Goal: Task Accomplishment & Management: Use online tool/utility

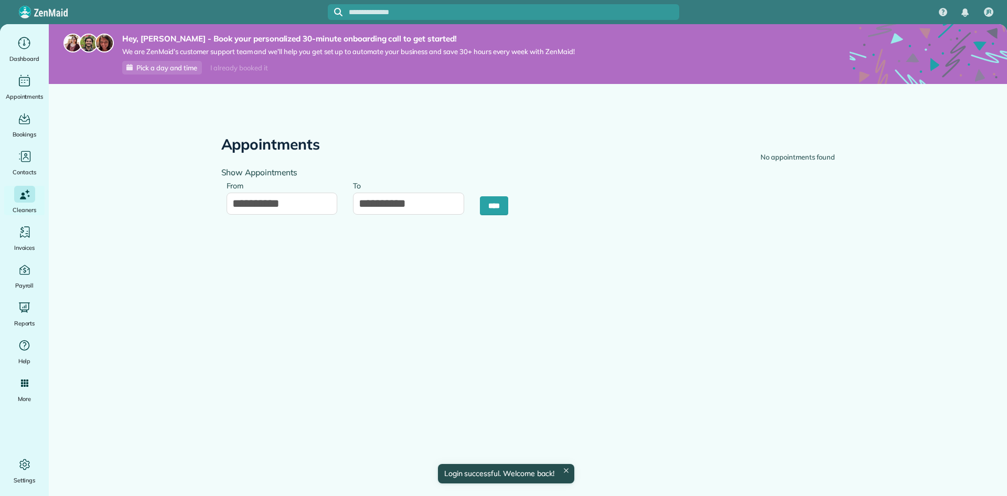
type input "**********"
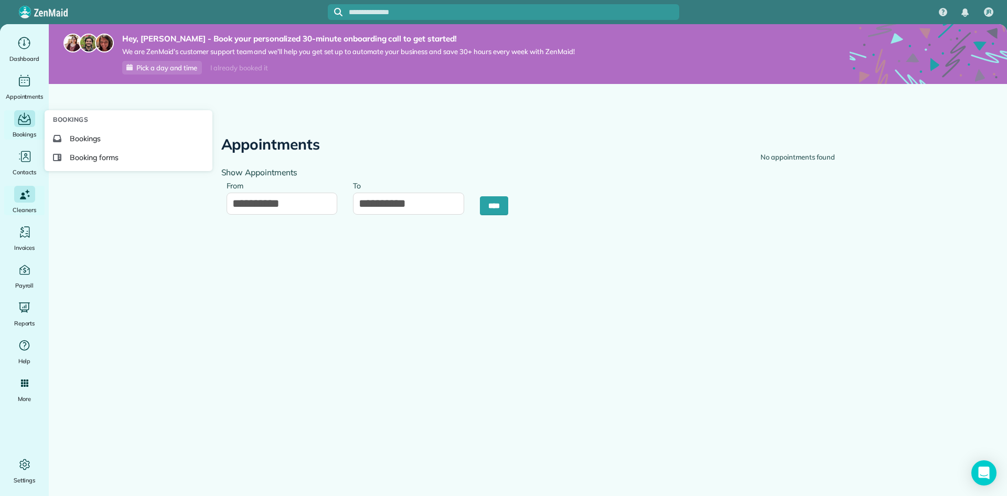
click at [27, 122] on icon "Main" at bounding box center [24, 119] width 16 height 16
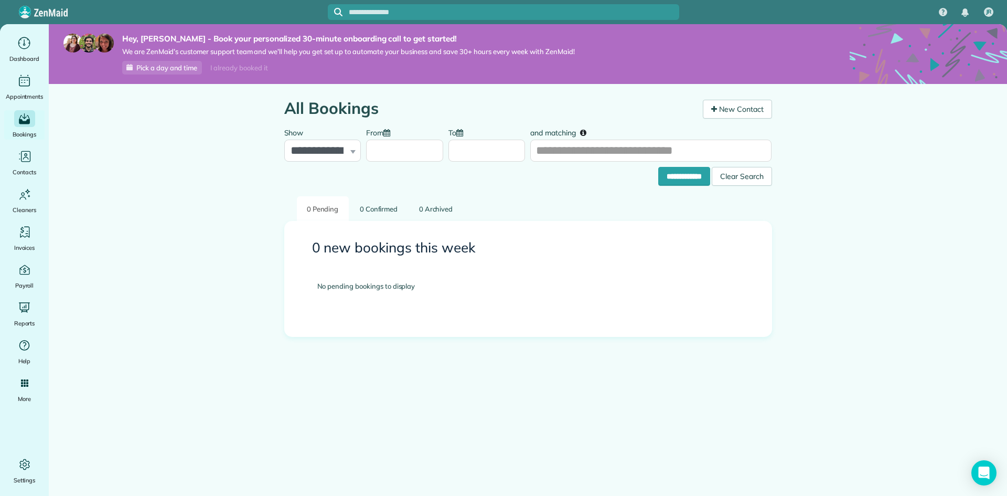
click at [87, 153] on main "**********" at bounding box center [528, 272] width 959 height 496
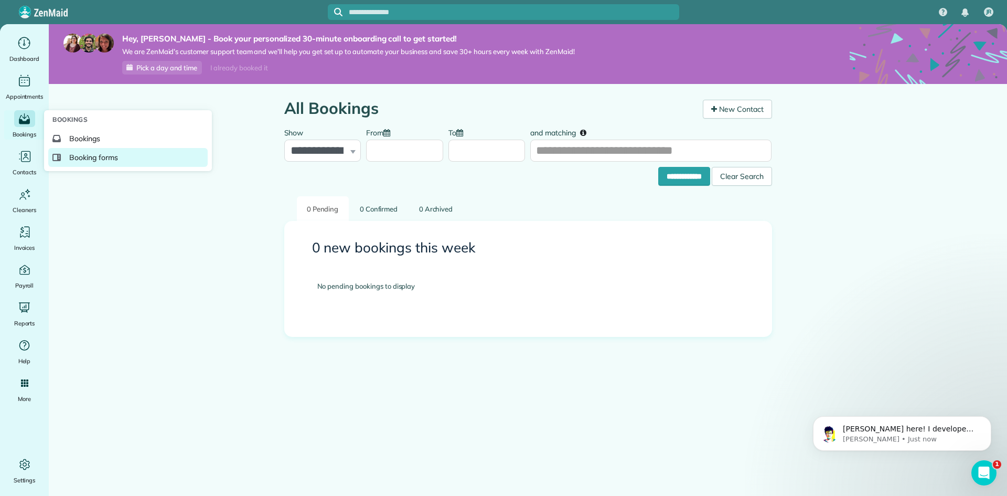
click at [104, 158] on span "Booking forms" at bounding box center [93, 157] width 49 height 10
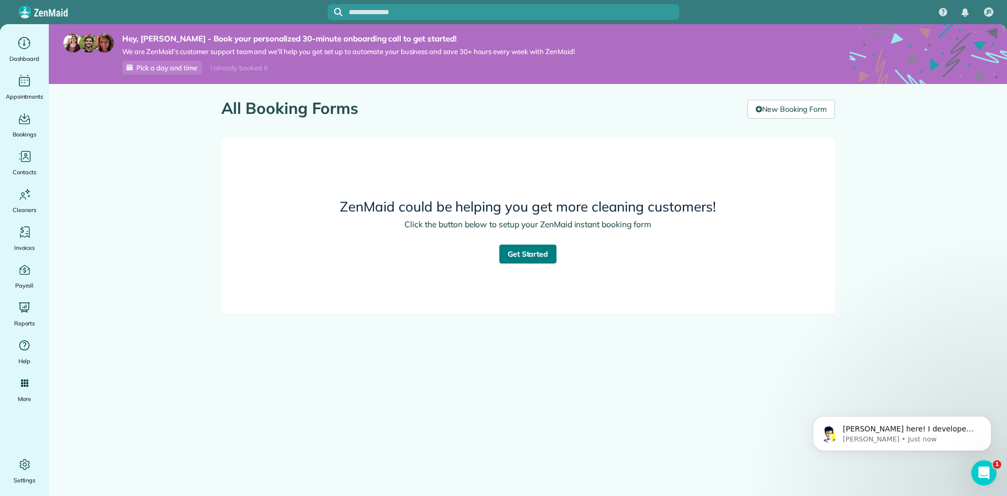
click at [533, 258] on link "Get Started" at bounding box center [529, 254] width 58 height 19
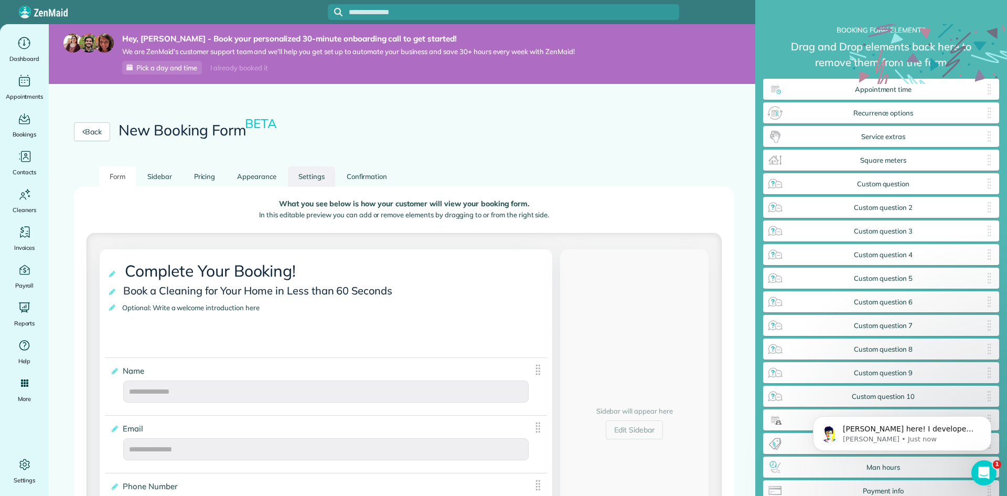
click at [314, 179] on link "Settings" at bounding box center [311, 176] width 47 height 20
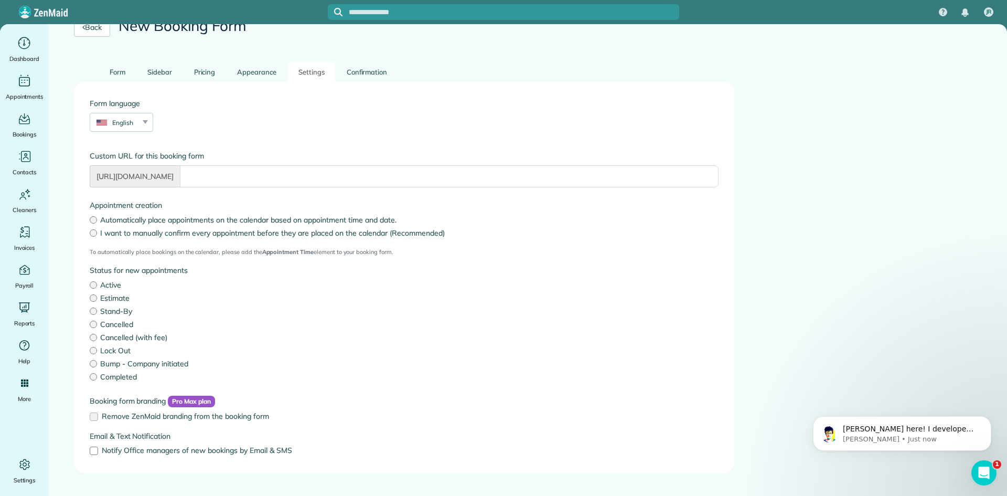
scroll to position [105, 0]
click at [107, 160] on span "Booking forms" at bounding box center [93, 157] width 49 height 10
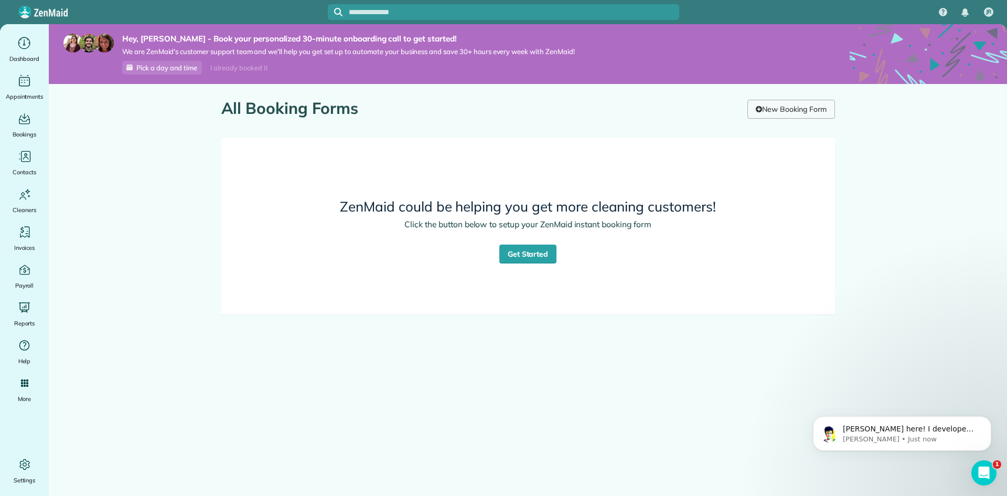
click at [794, 107] on link "New Booking Form" at bounding box center [791, 109] width 87 height 19
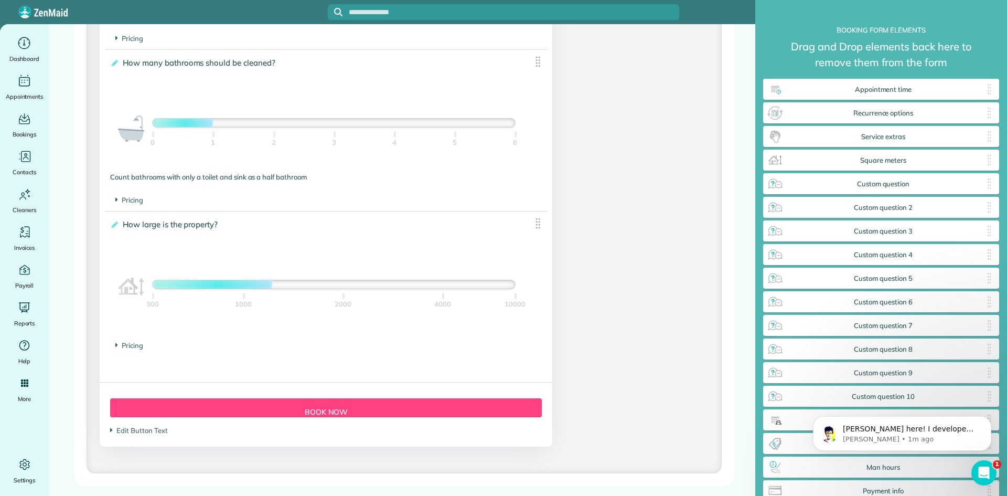
scroll to position [980, 0]
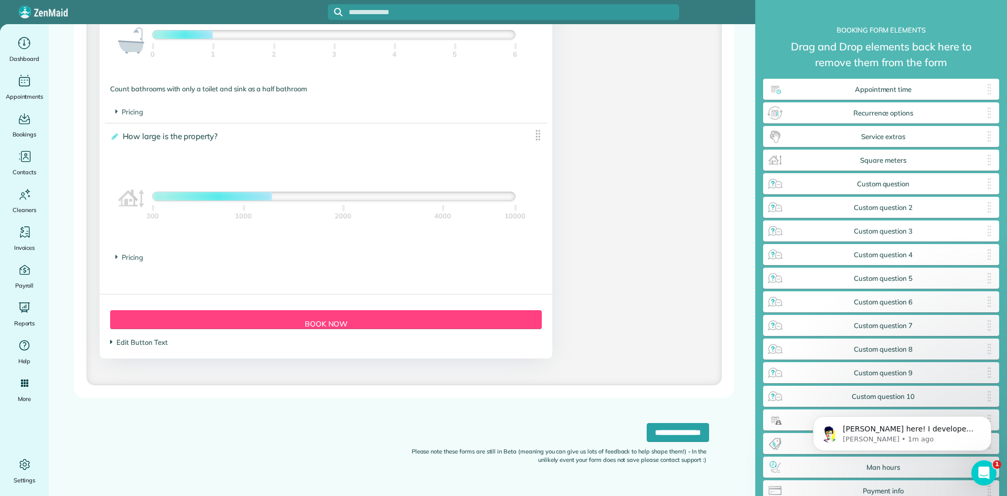
click at [156, 343] on span "Edit Button Text" at bounding box center [138, 342] width 57 height 8
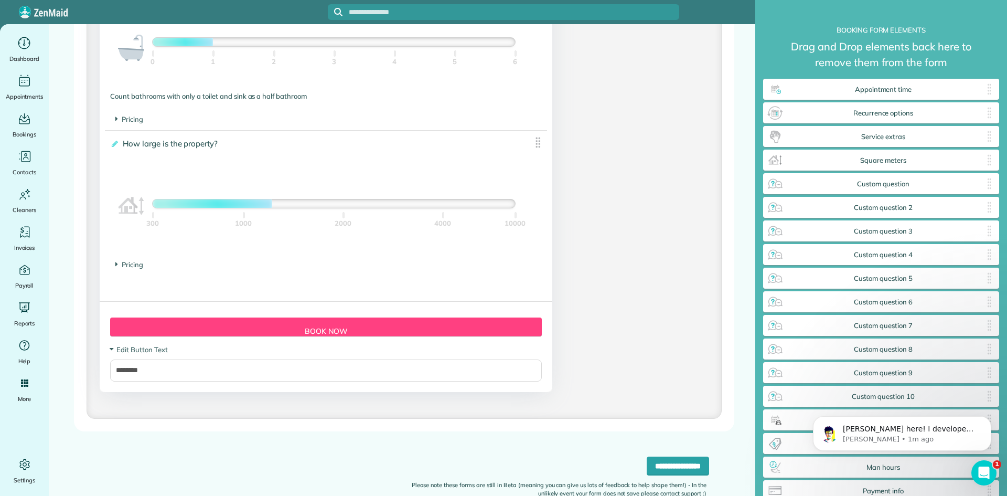
scroll to position [1006, 0]
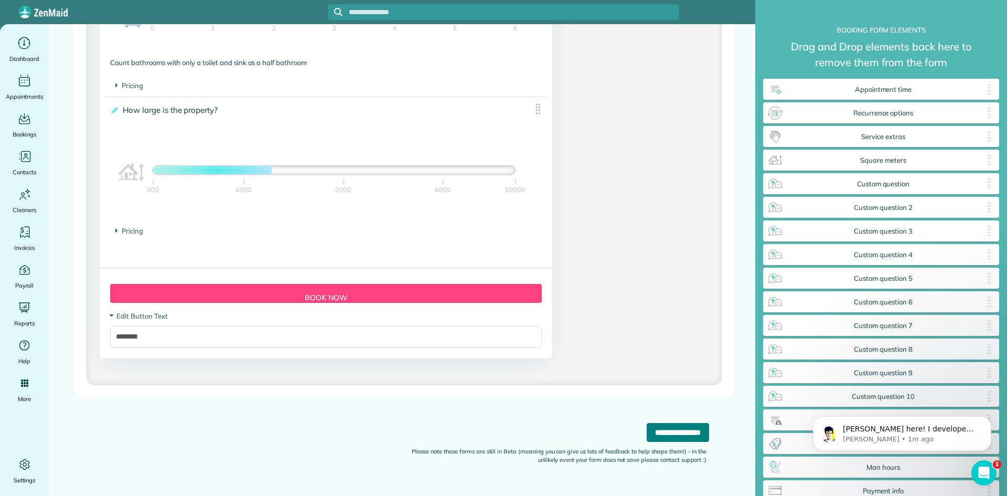
click at [650, 434] on input "**********" at bounding box center [678, 432] width 62 height 19
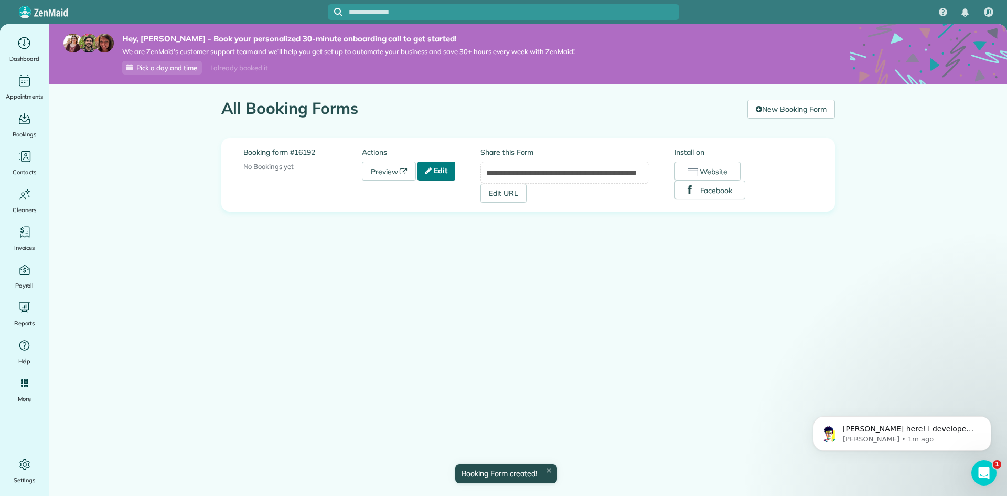
click at [432, 172] on icon at bounding box center [429, 170] width 6 height 7
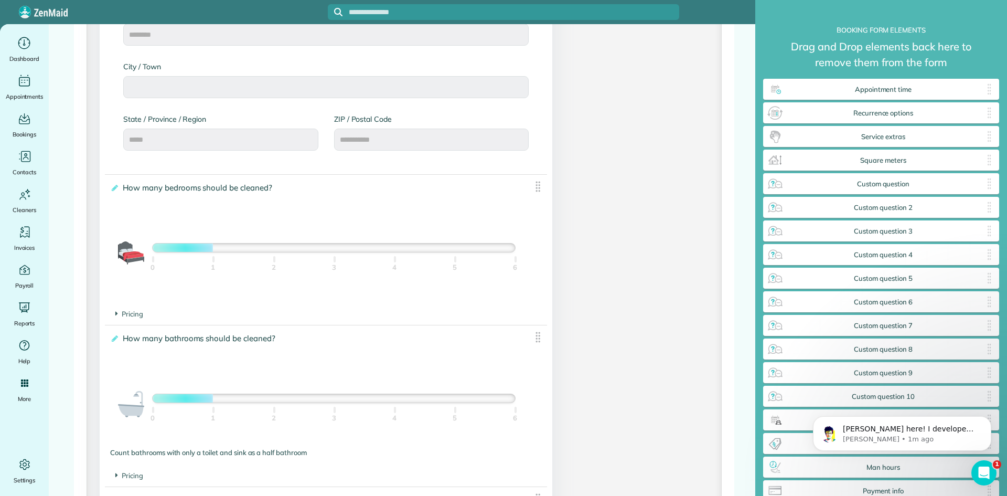
scroll to position [630, 0]
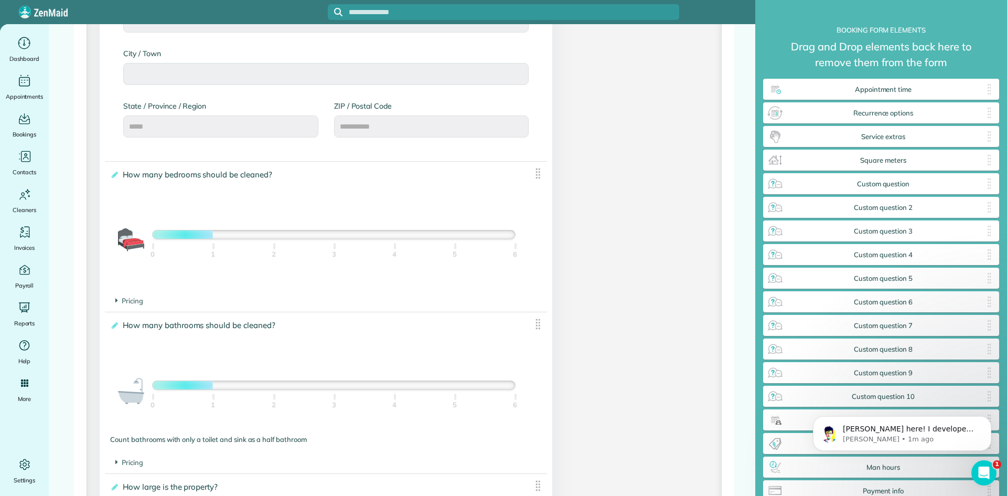
drag, startPoint x: 206, startPoint y: 236, endPoint x: 491, endPoint y: 242, distance: 285.5
click at [491, 239] on div "1 Bedroom 0 1 2 3 4 5 6" at bounding box center [334, 234] width 364 height 9
click at [501, 238] on div at bounding box center [334, 234] width 363 height 8
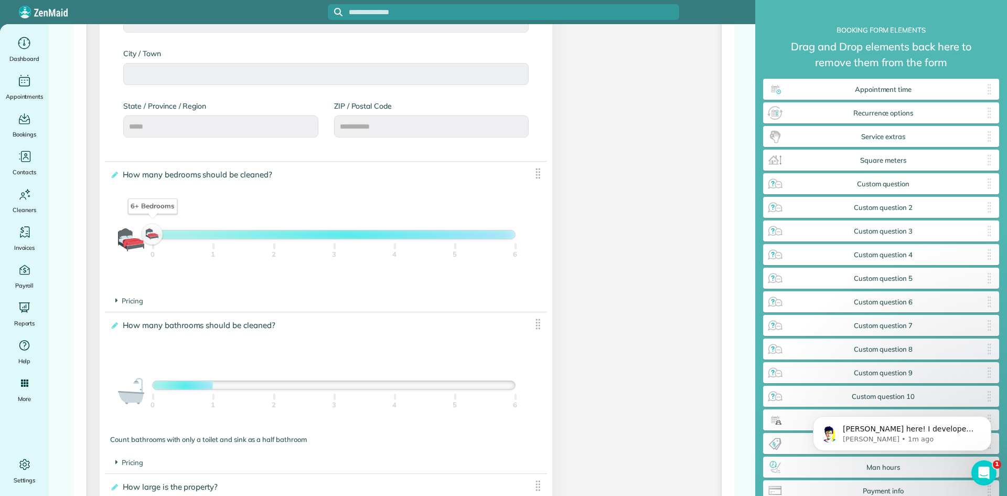
scroll to position [787, 0]
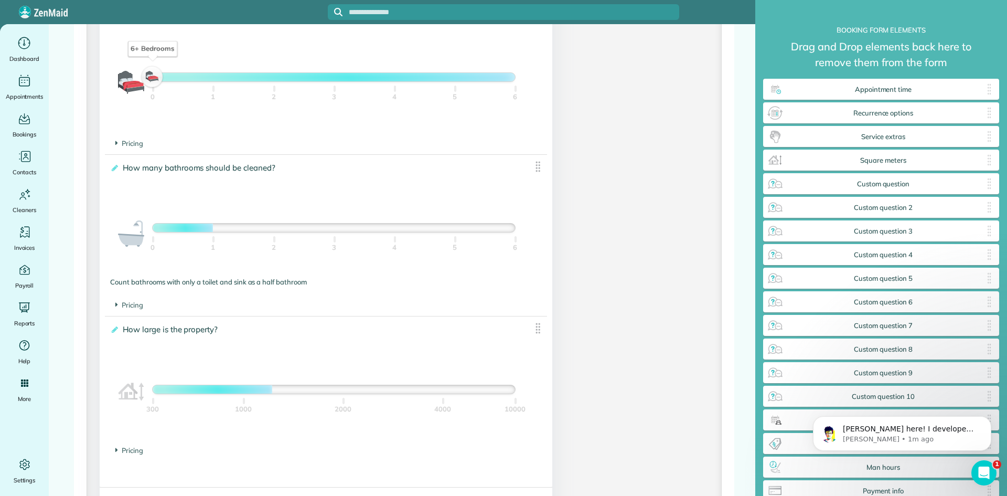
click at [487, 231] on div at bounding box center [334, 228] width 363 height 8
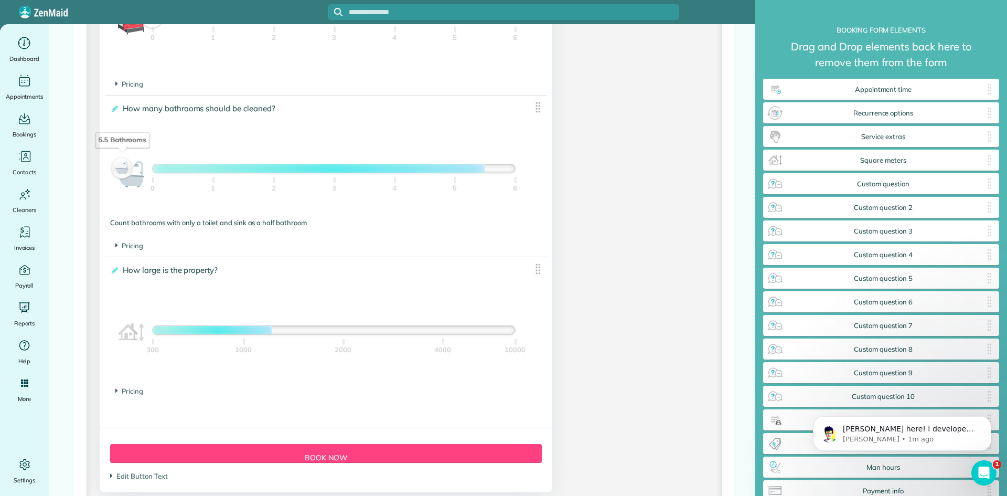
scroll to position [945, 0]
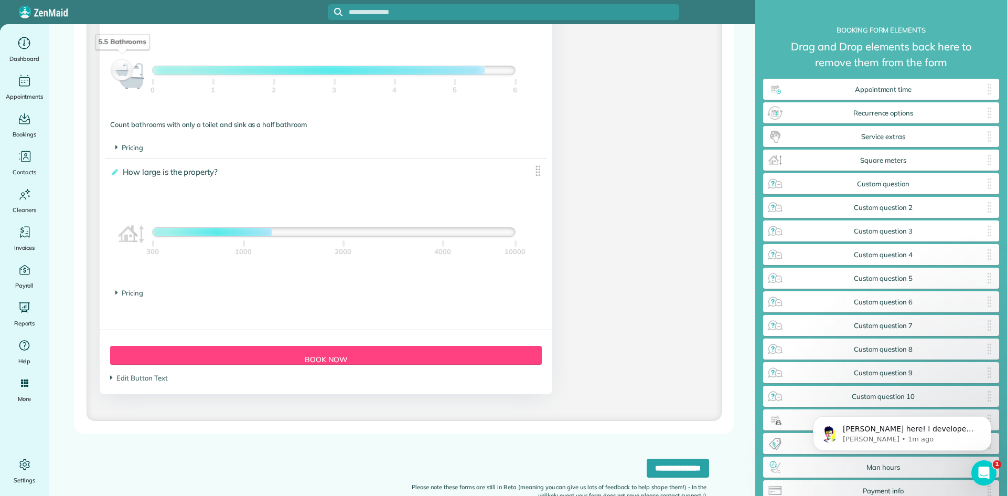
click at [504, 236] on div "300 1000 2000 4000 10000" at bounding box center [334, 257] width 363 height 42
click at [505, 231] on div at bounding box center [334, 232] width 363 height 8
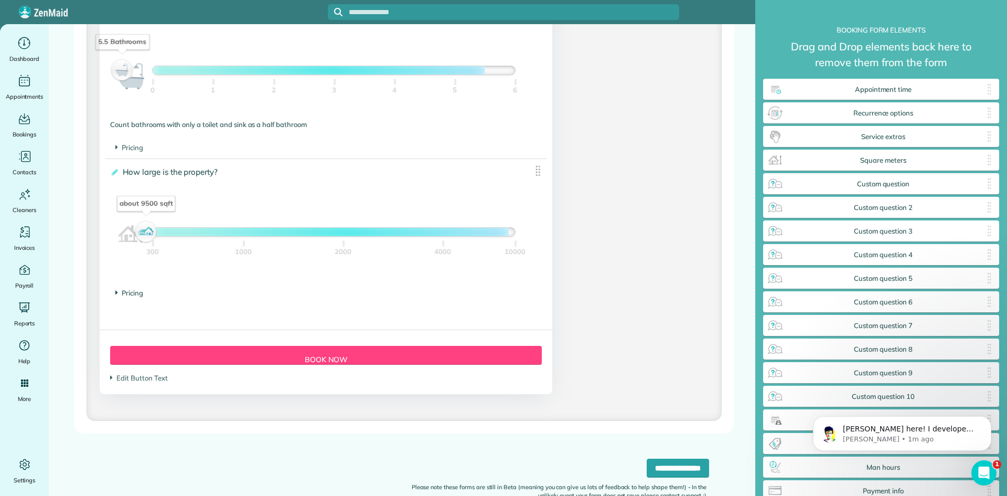
click at [128, 290] on span "Pricing" at bounding box center [129, 293] width 28 height 8
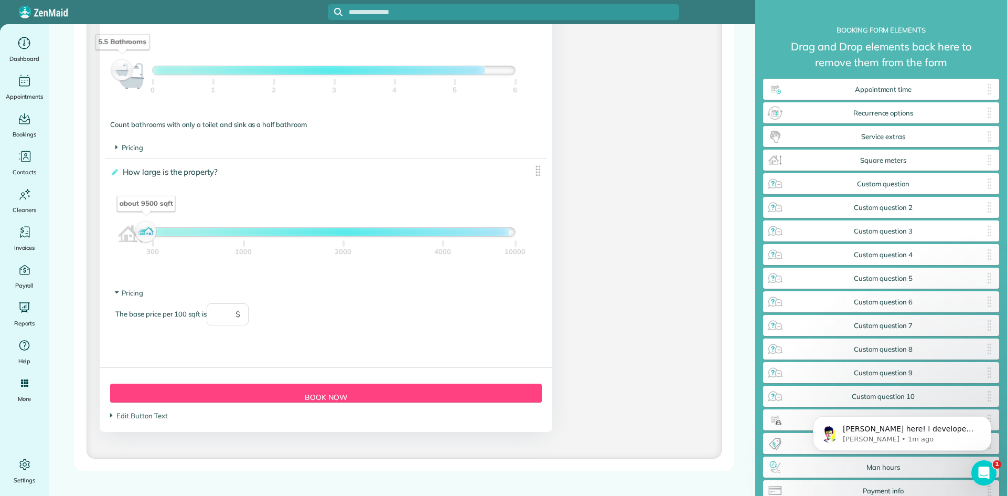
scroll to position [1018, 0]
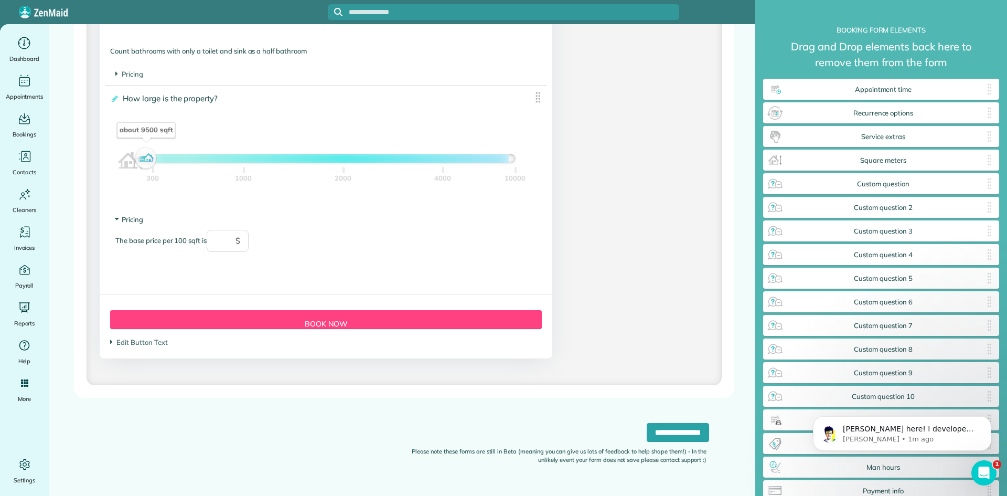
click at [135, 219] on span "Pricing" at bounding box center [129, 219] width 28 height 8
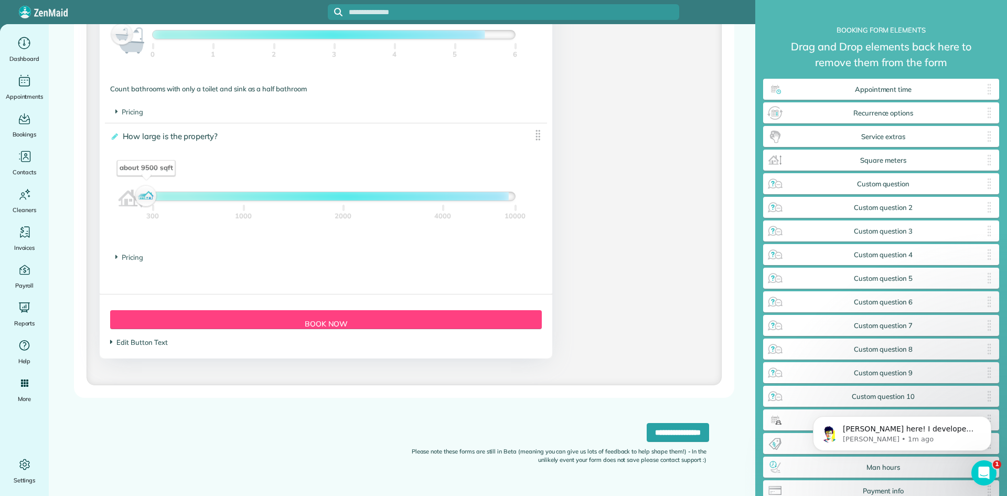
click at [161, 341] on span "Edit Button Text" at bounding box center [138, 342] width 57 height 8
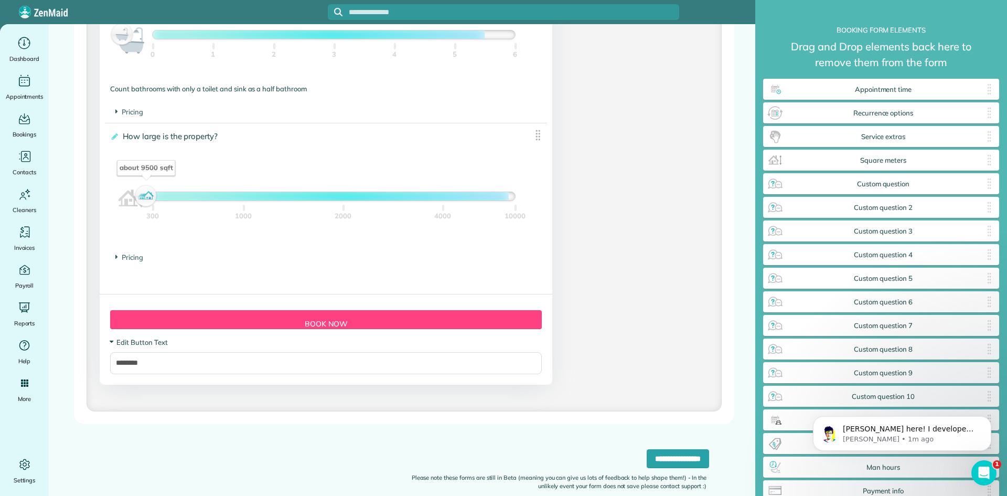
scroll to position [1006, 0]
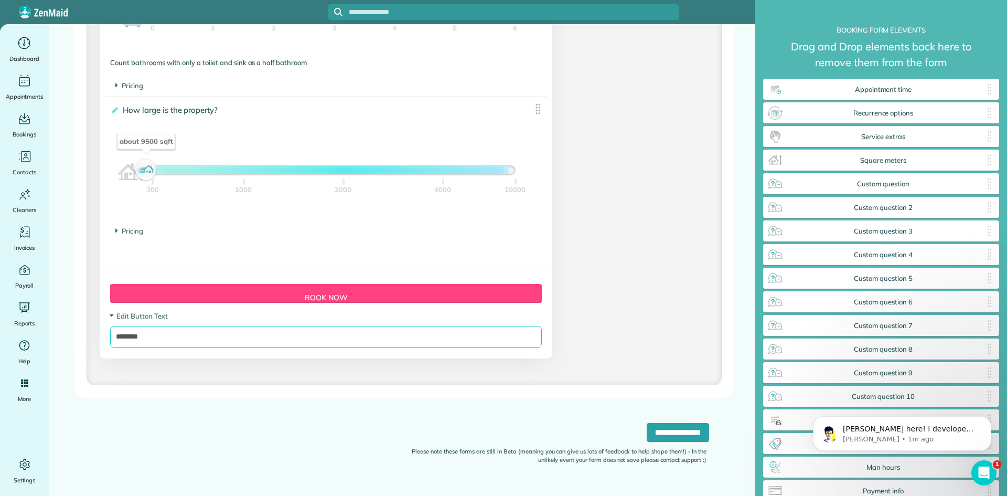
click at [186, 339] on input "********" at bounding box center [326, 337] width 432 height 22
drag, startPoint x: 215, startPoint y: 333, endPoint x: 100, endPoint y: 331, distance: 114.4
click at [100, 331] on div "Form Button Preview Book Now Edit Button Text ********" at bounding box center [326, 313] width 453 height 91
type input "*"
type input "********"
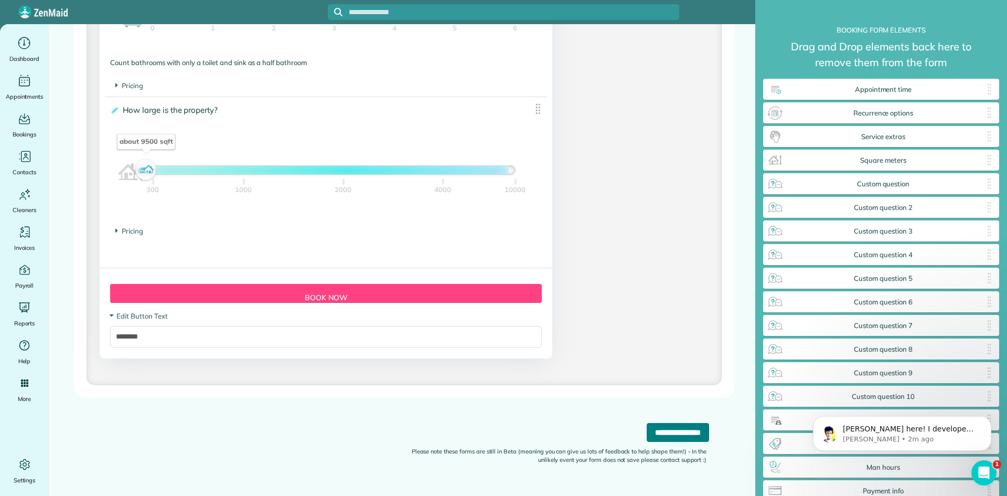
click at [649, 431] on input "**********" at bounding box center [678, 432] width 62 height 19
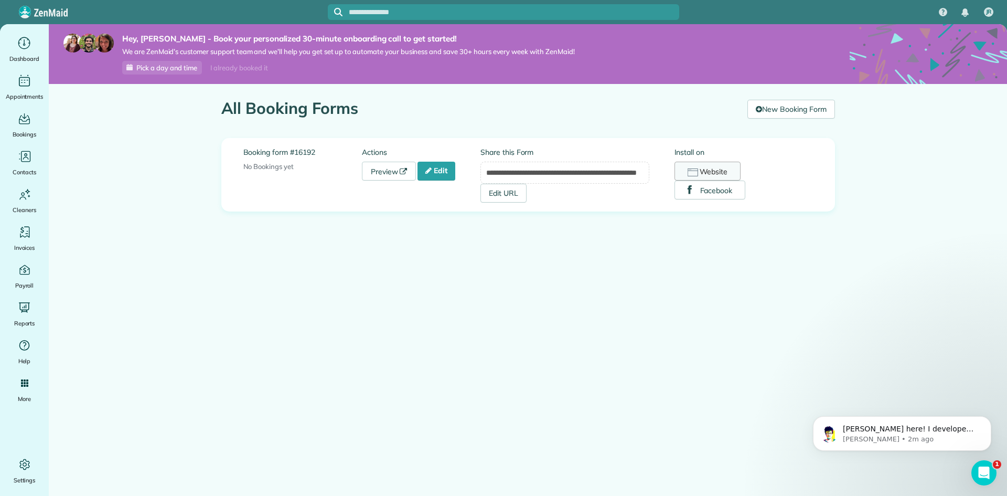
click at [698, 173] on rect "button" at bounding box center [693, 172] width 10 height 7
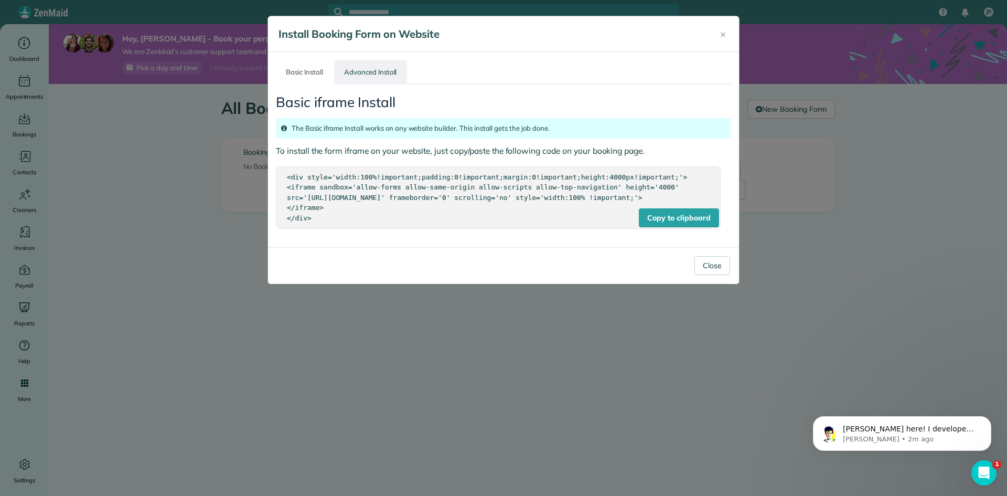
click at [348, 71] on link "Advanced Install" at bounding box center [370, 72] width 73 height 25
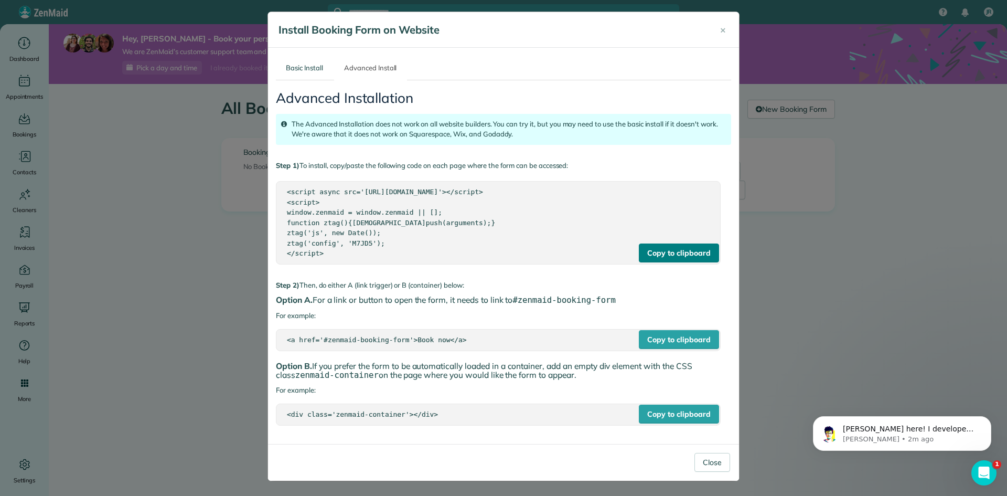
scroll to position [5, 0]
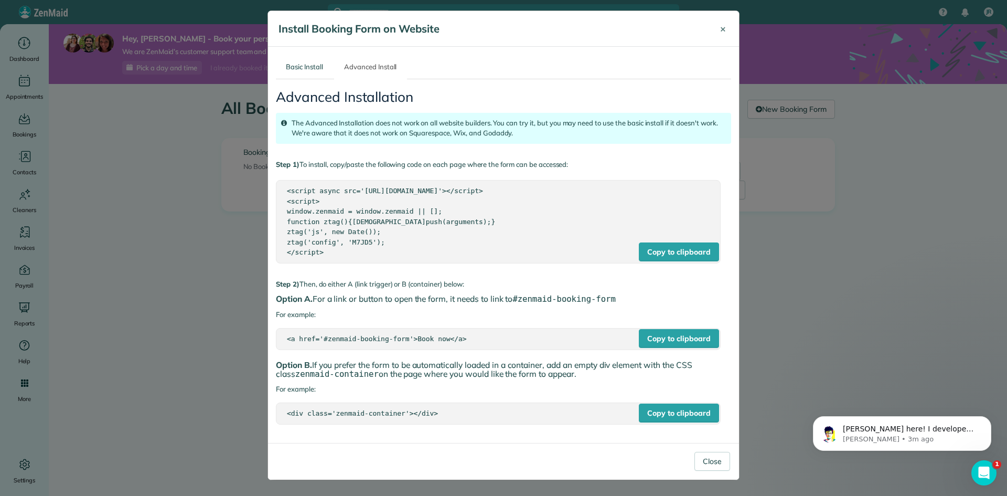
click at [714, 31] on button "×" at bounding box center [724, 28] width 22 height 25
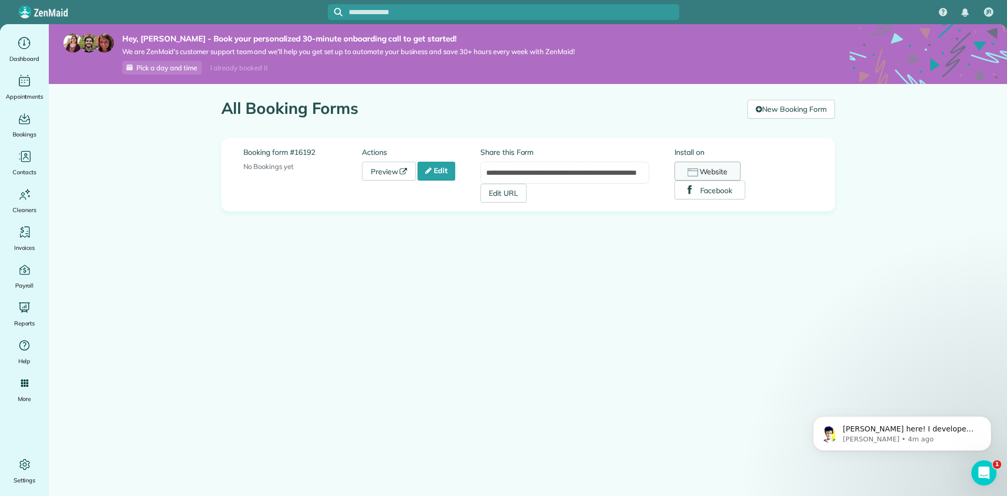
click at [692, 169] on icon "button" at bounding box center [693, 172] width 10 height 8
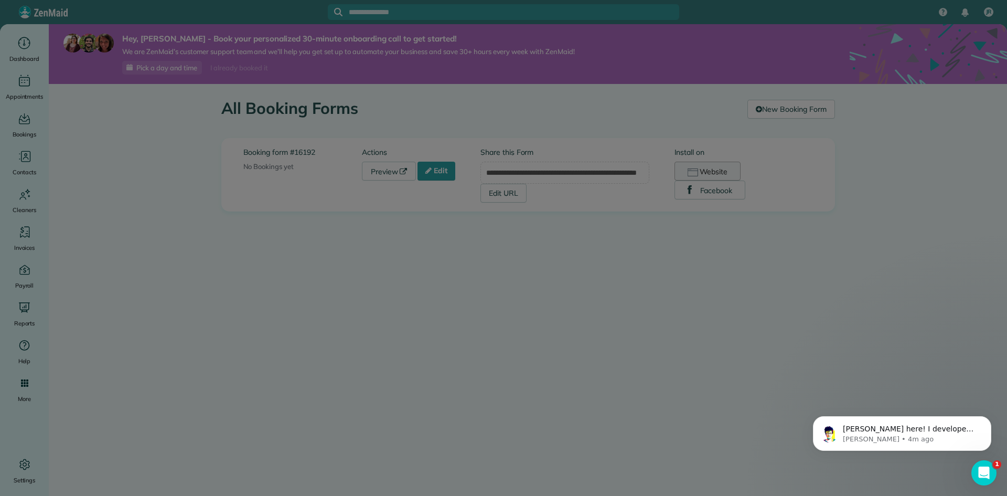
scroll to position [0, 0]
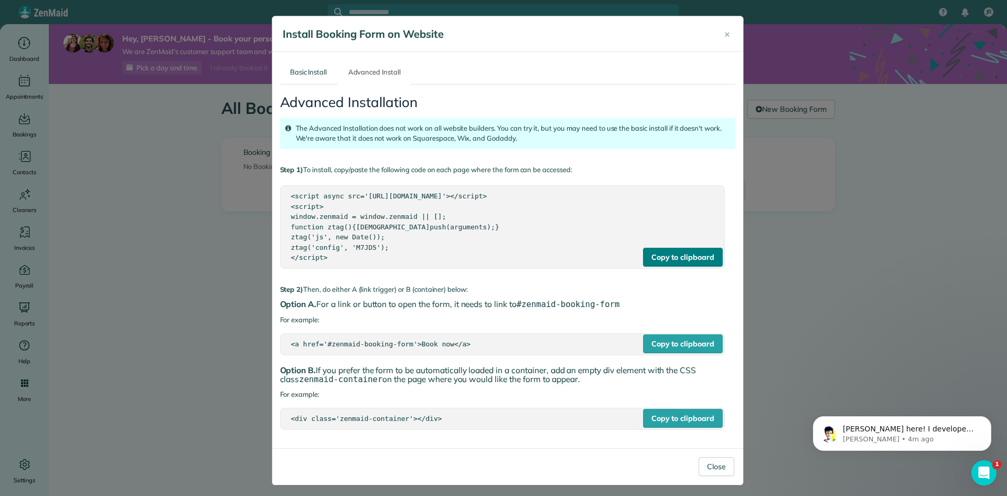
click at [683, 264] on div "Copy to clipboard" at bounding box center [683, 257] width 80 height 19
click at [687, 265] on div "Copy to clipboard" at bounding box center [683, 257] width 80 height 19
drag, startPoint x: 335, startPoint y: 260, endPoint x: 273, endPoint y: 199, distance: 86.8
click at [273, 199] on div "Basic Install Advanced Install Basic iframe Install The Basic iframe Install wo…" at bounding box center [507, 250] width 471 height 396
copy div "<script async src='[URL][DOMAIN_NAME]'></script> <script> window.zenmaid = wind…"
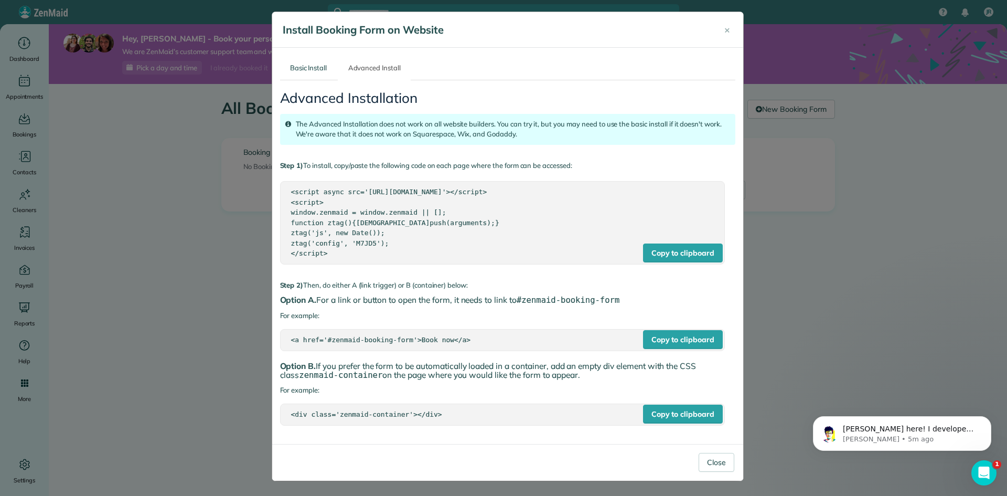
scroll to position [5, 0]
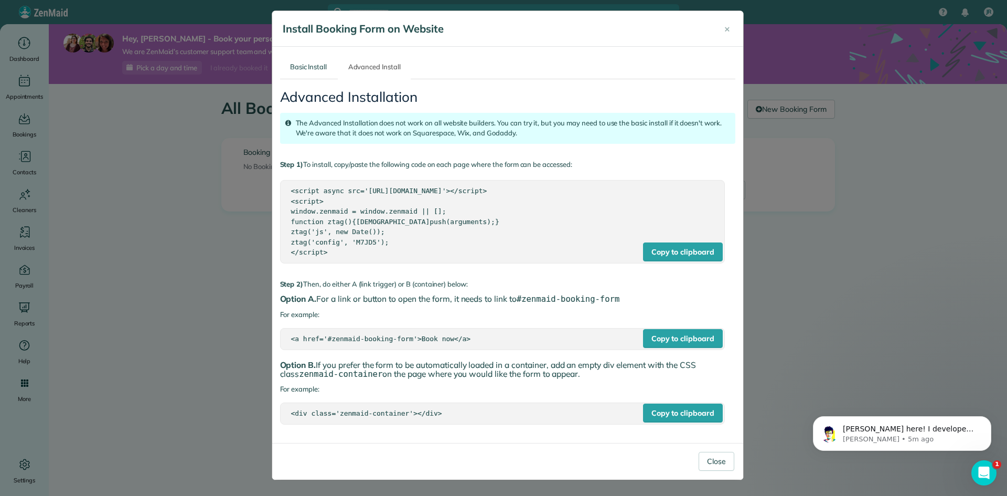
drag, startPoint x: 461, startPoint y: 338, endPoint x: 302, endPoint y: 342, distance: 159.0
click at [272, 345] on div "Basic Install Advanced Install Basic iframe Install The Basic iframe Install wo…" at bounding box center [507, 245] width 471 height 396
copy div "<a href='#zenmaid-booking-form'>Book now</a>"
drag, startPoint x: 434, startPoint y: 414, endPoint x: 280, endPoint y: 424, distance: 155.1
click at [280, 424] on div "Copy to clipboard <div class='zenmaid-container'></div>" at bounding box center [502, 413] width 445 height 22
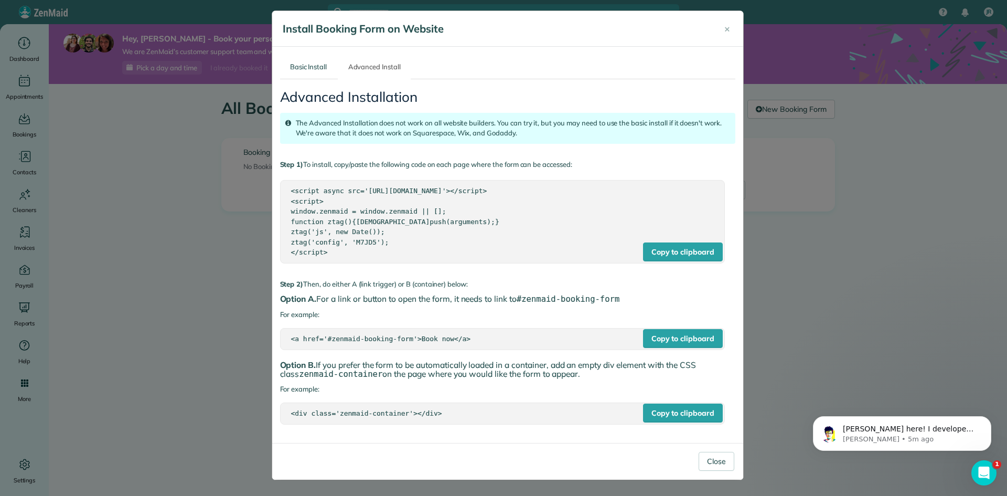
copy div "<div class='zenmaid-container'></div>"
